Goal: Task Accomplishment & Management: Manage account settings

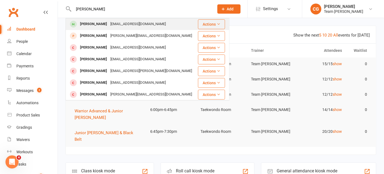
type input "[PERSON_NAME]"
click at [105, 26] on div "[PERSON_NAME]" at bounding box center [93, 24] width 30 height 8
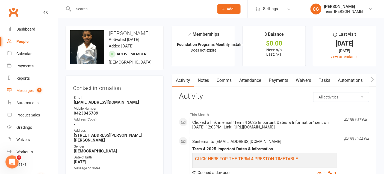
click at [32, 89] on div "Messages" at bounding box center [24, 91] width 17 height 4
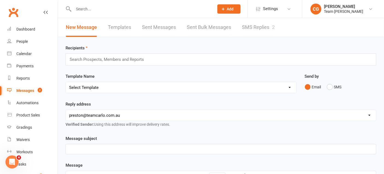
click at [271, 23] on link "SMS Replies 2" at bounding box center [258, 27] width 33 height 19
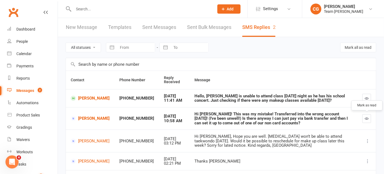
click at [368, 118] on icon "button" at bounding box center [367, 119] width 4 height 4
click at [24, 54] on div "Calendar" at bounding box center [23, 54] width 15 height 4
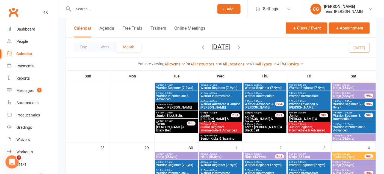
scroll to position [354, 0]
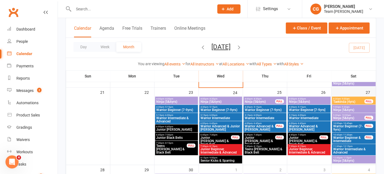
click at [357, 92] on div "27" at bounding box center [354, 126] width 44 height 77
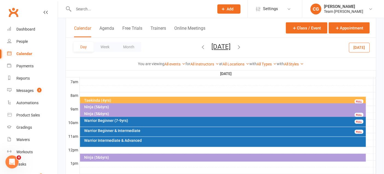
scroll to position [128, 0]
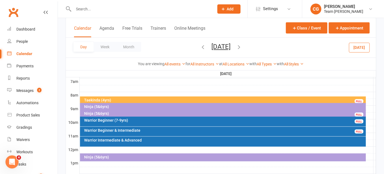
click at [252, 154] on div at bounding box center [228, 157] width 297 height 7
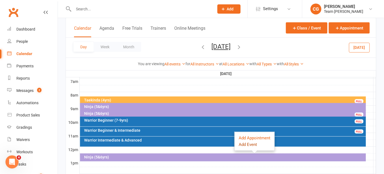
click at [253, 145] on button "Add Event" at bounding box center [248, 145] width 18 height 7
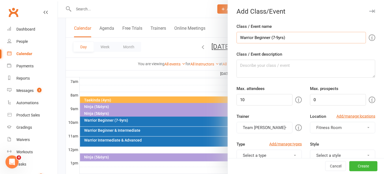
type input "Warrior Beginner (7-9yrs)"
drag, startPoint x: 251, startPoint y: 99, endPoint x: 223, endPoint y: 100, distance: 27.9
click at [58, 0] on new-event-schedule "Add Class/Event Class / Event name Warrior Beginner (7-9yrs) Class / Event desc…" at bounding box center [58, 0] width 0 height 0
type input "18"
click at [329, 127] on span "Fitness Room" at bounding box center [328, 127] width 25 height 5
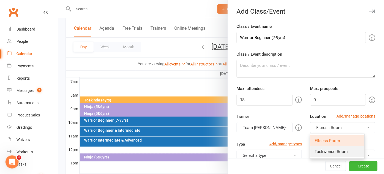
click at [330, 149] on span "Taekwondo Room" at bounding box center [331, 151] width 33 height 5
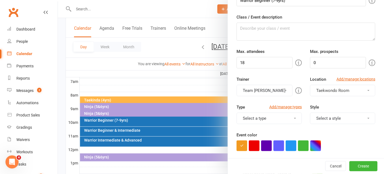
scroll to position [39, 0]
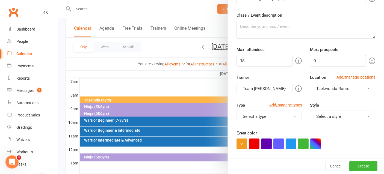
click at [265, 115] on button "Select a type" at bounding box center [269, 116] width 65 height 11
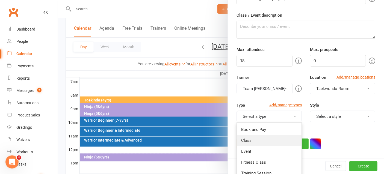
click at [257, 138] on link "Class" at bounding box center [269, 140] width 65 height 11
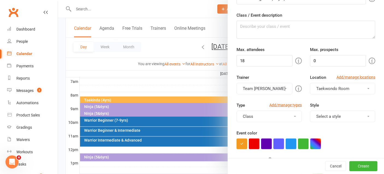
click at [333, 115] on button "Select a style" at bounding box center [342, 116] width 65 height 11
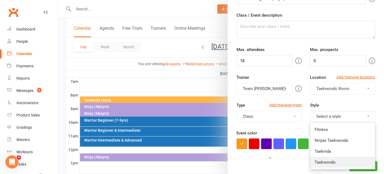
click at [324, 159] on link "Taekwondo" at bounding box center [342, 162] width 65 height 11
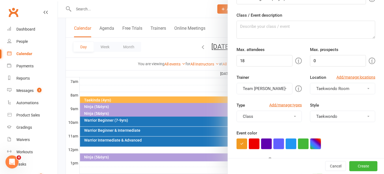
click at [315, 143] on button "button" at bounding box center [315, 144] width 11 height 11
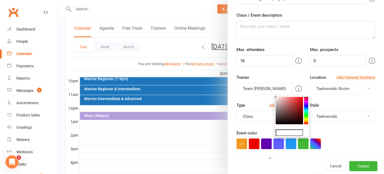
scroll to position [183, 0]
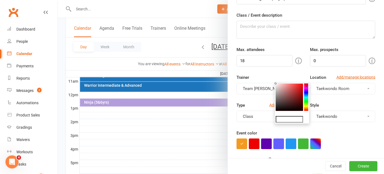
click at [285, 119] on input "text" at bounding box center [289, 119] width 27 height 7
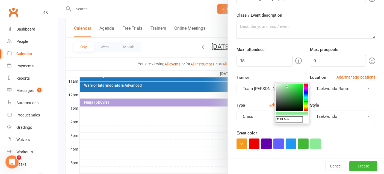
click at [289, 120] on input "#8BEA96" at bounding box center [289, 119] width 27 height 7
type input "#8bea96"
drag, startPoint x: 291, startPoint y: 119, endPoint x: 269, endPoint y: 119, distance: 22.4
click at [269, 119] on body "Prospect Member Non-attending contact Class / event Appointment Grading event T…" at bounding box center [192, 38] width 384 height 440
click at [282, 120] on input "text" at bounding box center [289, 119] width 27 height 7
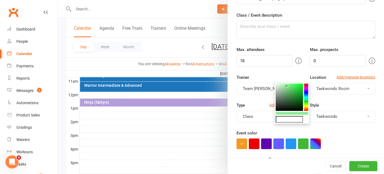
type input "#1D76BB"
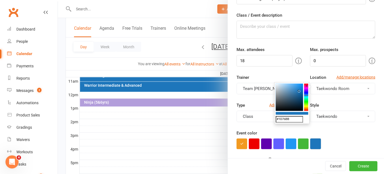
click at [319, 141] on button "button" at bounding box center [315, 144] width 11 height 11
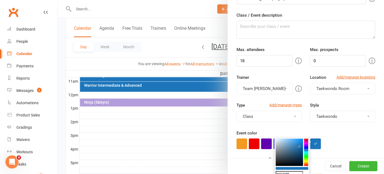
click at [352, 134] on div "Event color" at bounding box center [306, 139] width 139 height 19
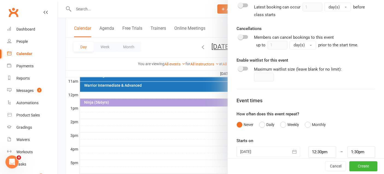
scroll to position [266, 0]
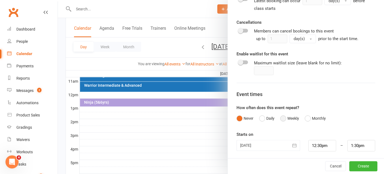
click at [285, 116] on button "Weekly" at bounding box center [289, 119] width 19 height 10
drag, startPoint x: 244, startPoint y: 145, endPoint x: 225, endPoint y: 142, distance: 18.8
click at [58, 0] on new-event-schedule "Add Class/Event Class / Event name Warrior Beginner (7-9yrs) Class / Event desc…" at bounding box center [58, 0] width 0 height 0
type input "0"
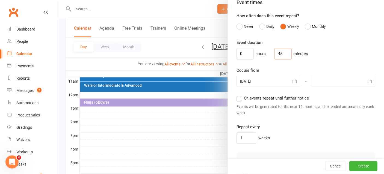
scroll to position [395, 0]
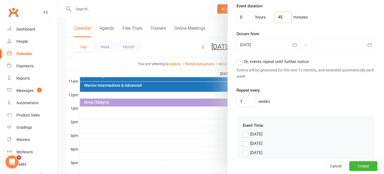
type input "45"
click at [240, 63] on label "Or, events repeat until further notice" at bounding box center [273, 61] width 72 height 7
click at [240, 58] on input "Or, events repeat until further notice" at bounding box center [239, 58] width 4 height 0
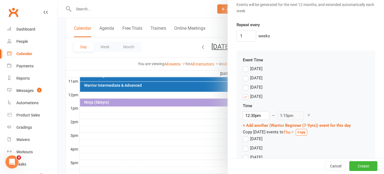
scroll to position [469, 0]
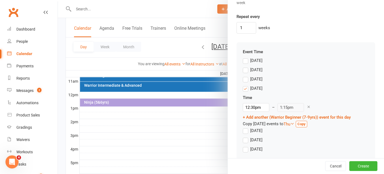
click at [307, 105] on icon at bounding box center [309, 107] width 4 height 4
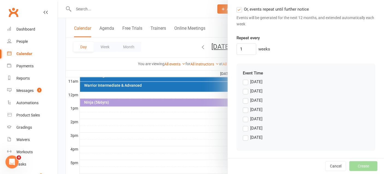
scroll to position [445, 0]
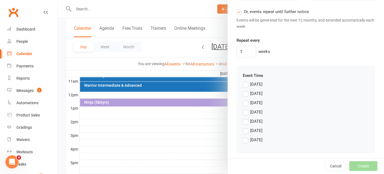
click at [246, 139] on label "Saturday" at bounding box center [253, 140] width 20 height 7
click at [246, 137] on input "Saturday" at bounding box center [245, 137] width 4 height 0
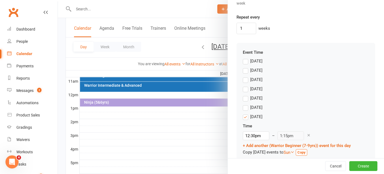
scroll to position [478, 0]
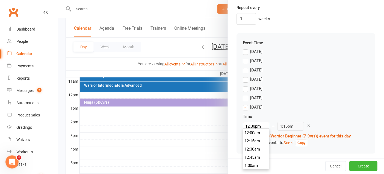
click at [249, 123] on input "12:30pm" at bounding box center [256, 126] width 27 height 9
type input "12:15pm"
type input "1:00pm"
click at [252, 130] on li "12:15pm" at bounding box center [256, 134] width 26 height 8
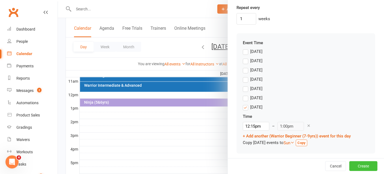
click at [361, 165] on button "Create" at bounding box center [364, 167] width 28 height 10
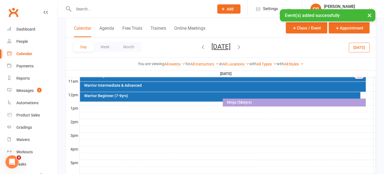
click at [262, 101] on div "Ninja (5&6yrs)" at bounding box center [296, 103] width 138 height 4
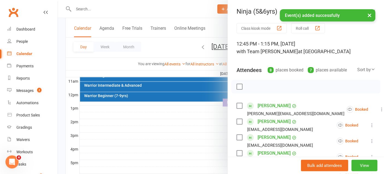
click at [371, 14] on button "×" at bounding box center [370, 15] width 10 height 12
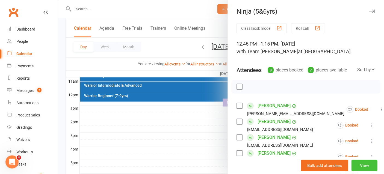
click at [367, 164] on button "View" at bounding box center [365, 165] width 26 height 11
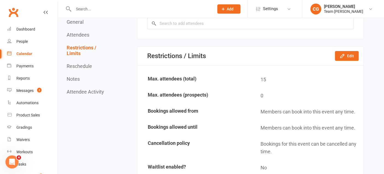
scroll to position [472, 0]
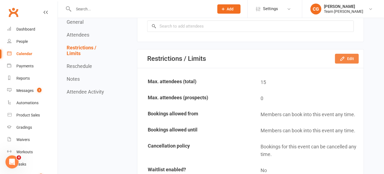
click at [339, 63] on button "Edit" at bounding box center [347, 59] width 24 height 10
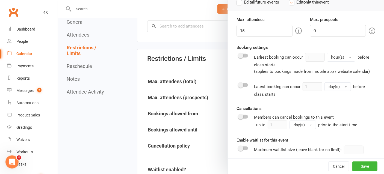
scroll to position [0, 0]
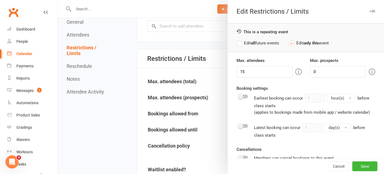
click at [373, 10] on icon "button" at bounding box center [372, 11] width 6 height 3
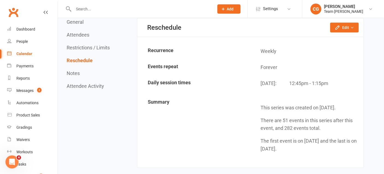
scroll to position [644, 0]
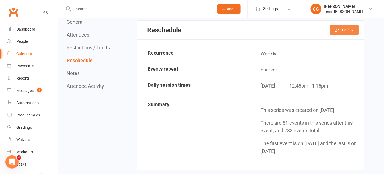
click at [347, 35] on button "Edit" at bounding box center [344, 30] width 29 height 10
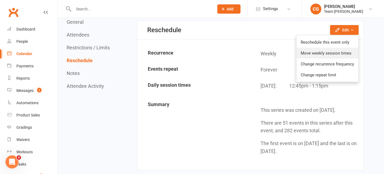
click at [340, 57] on link "Move weekly session times" at bounding box center [328, 53] width 62 height 11
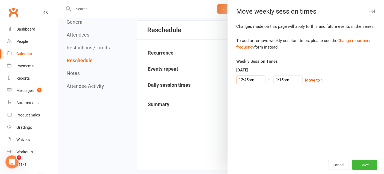
click at [245, 80] on input "12:45pm" at bounding box center [251, 80] width 29 height 9
type input "1:00pm"
type input "1:30pm"
click at [255, 107] on li "1:00pm" at bounding box center [250, 106] width 26 height 8
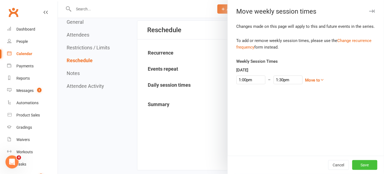
click at [360, 161] on button "Save" at bounding box center [365, 165] width 25 height 10
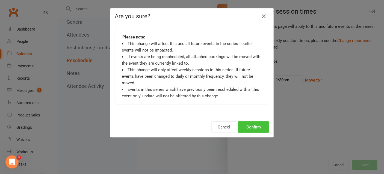
click at [258, 122] on button "Confirm" at bounding box center [253, 127] width 31 height 11
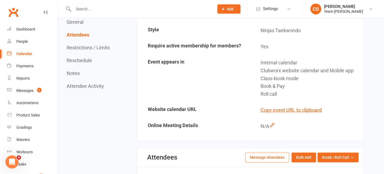
scroll to position [0, 0]
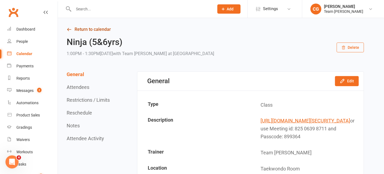
click at [100, 27] on link "Return to calendar" at bounding box center [216, 30] width 298 height 8
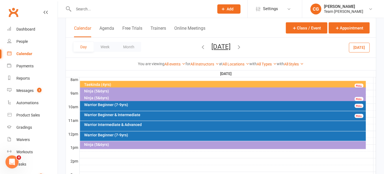
scroll to position [127, 0]
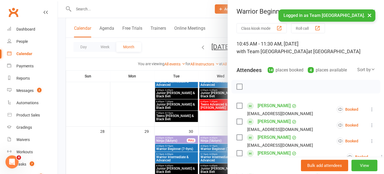
click at [374, 15] on button "×" at bounding box center [370, 15] width 10 height 12
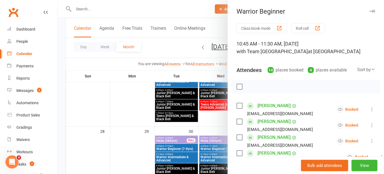
click at [373, 10] on icon "button" at bounding box center [372, 11] width 6 height 3
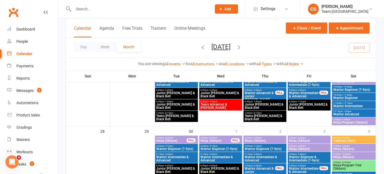
click at [373, 9] on icon at bounding box center [371, 9] width 4 height 4
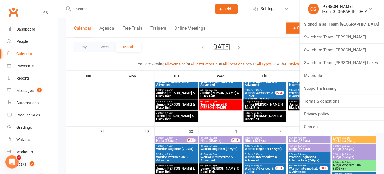
click at [25, 54] on div "Calendar" at bounding box center [24, 54] width 16 height 4
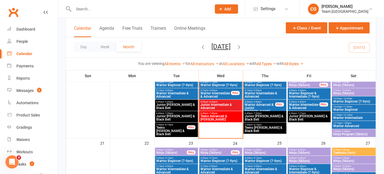
scroll to position [242, 0]
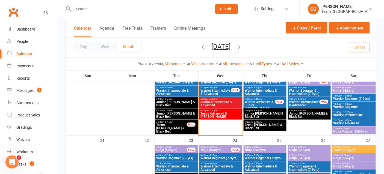
click at [352, 114] on span "Warrior Intermediate" at bounding box center [354, 115] width 42 height 3
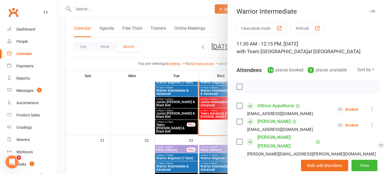
click at [371, 12] on icon "button" at bounding box center [372, 11] width 6 height 3
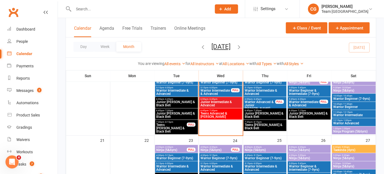
click at [352, 106] on span "Warrior Beginner" at bounding box center [354, 107] width 42 height 3
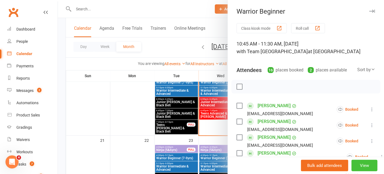
click at [363, 163] on button "View" at bounding box center [365, 165] width 26 height 11
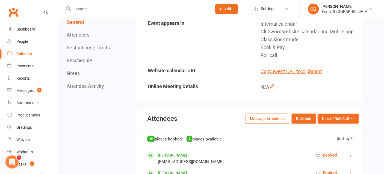
scroll to position [163, 0]
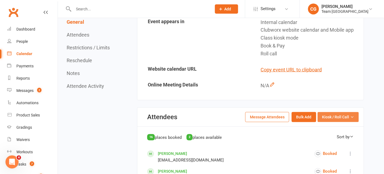
click at [348, 114] on span "Kiosk / Roll Call" at bounding box center [335, 117] width 27 height 6
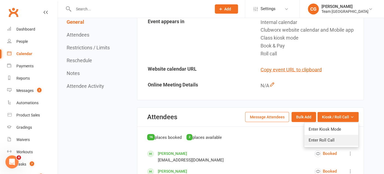
click at [335, 138] on link "Enter Roll Call" at bounding box center [332, 140] width 54 height 11
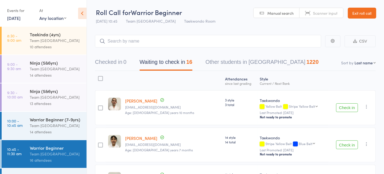
click at [370, 63] on select "First name Last name Birthday [DATE]? Behind on payments? Check in time Next pa…" at bounding box center [365, 62] width 21 height 5
select select "10"
click at [355, 60] on select "First name Last name Birthday [DATE]? Behind on payments? Check in time Next pa…" at bounding box center [365, 62] width 21 height 5
